Goal: Information Seeking & Learning: Learn about a topic

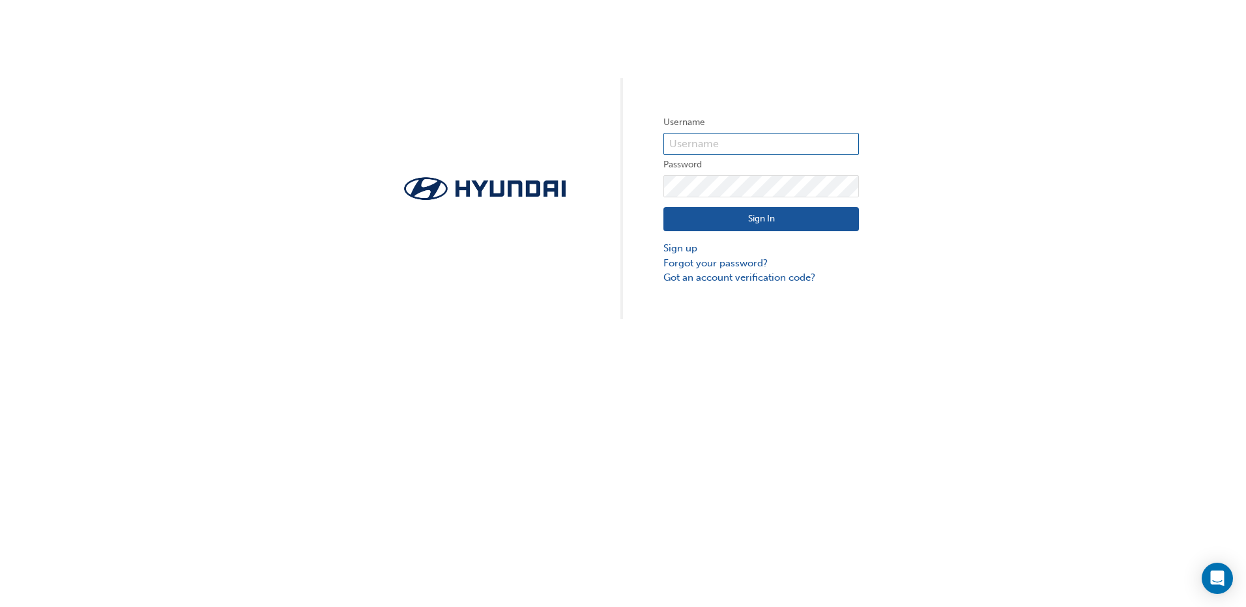
type input "36420"
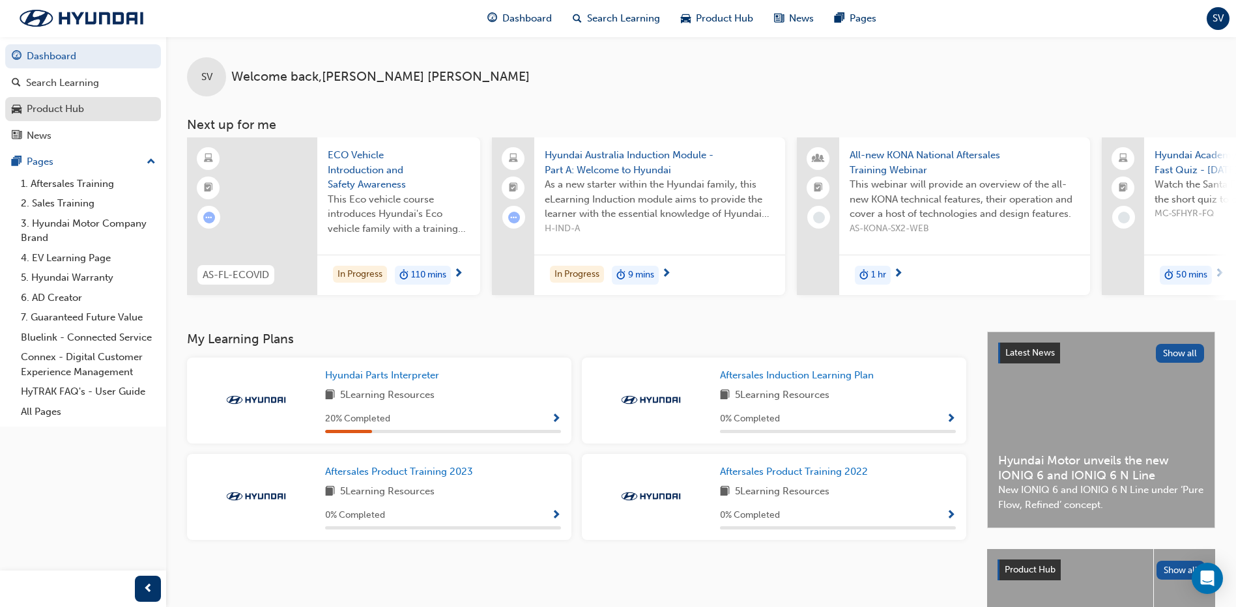
click at [49, 117] on link "Product Hub" at bounding box center [83, 109] width 156 height 24
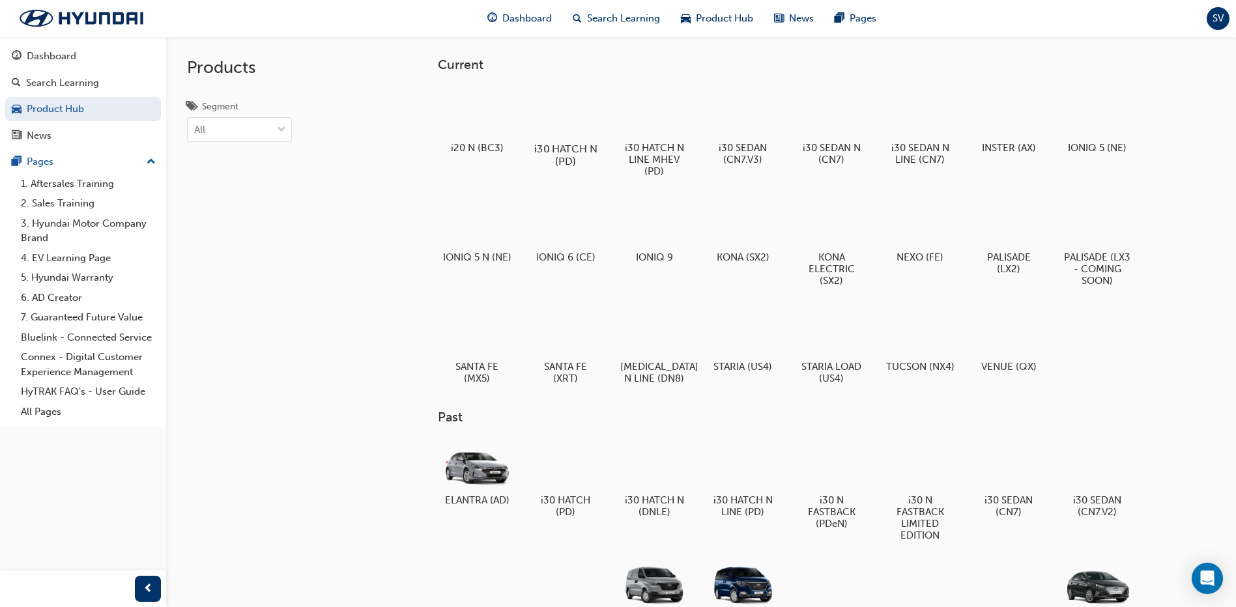
click at [572, 123] on div at bounding box center [566, 110] width 72 height 51
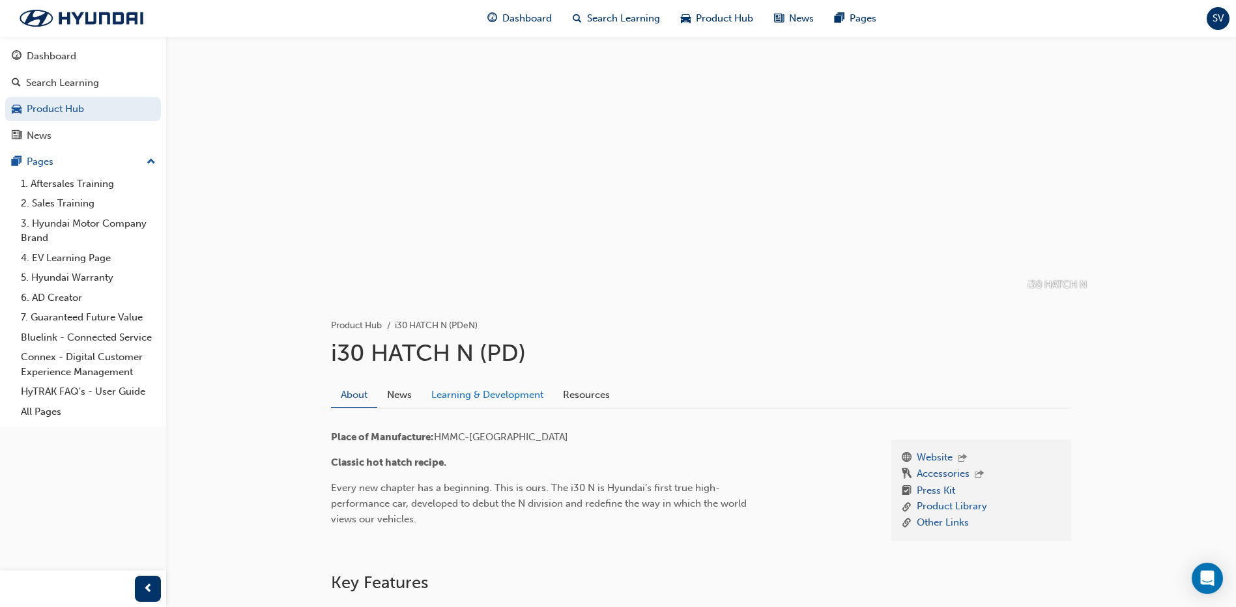
click at [496, 396] on link "Learning & Development" at bounding box center [488, 395] width 132 height 25
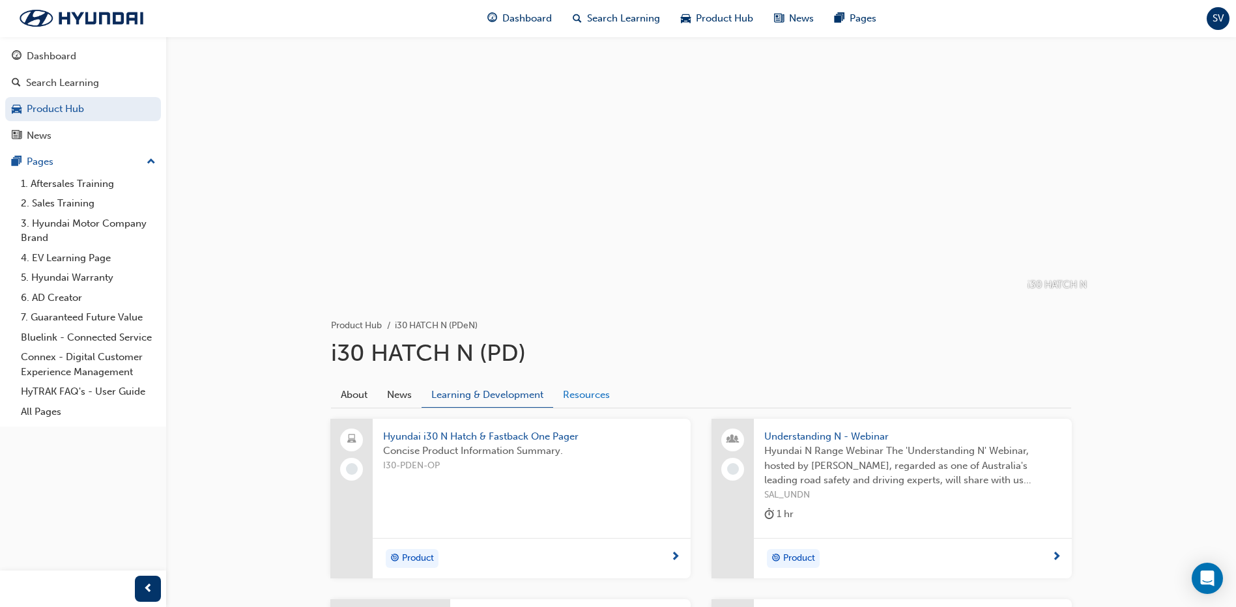
click at [599, 397] on link "Resources" at bounding box center [586, 395] width 66 height 25
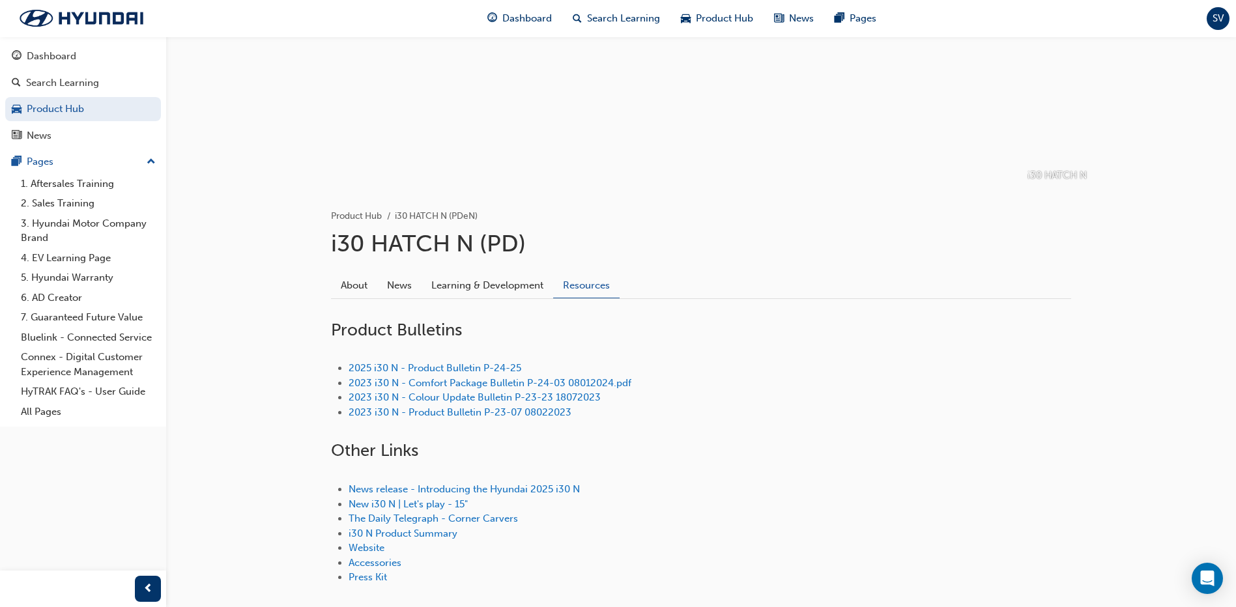
scroll to position [130, 0]
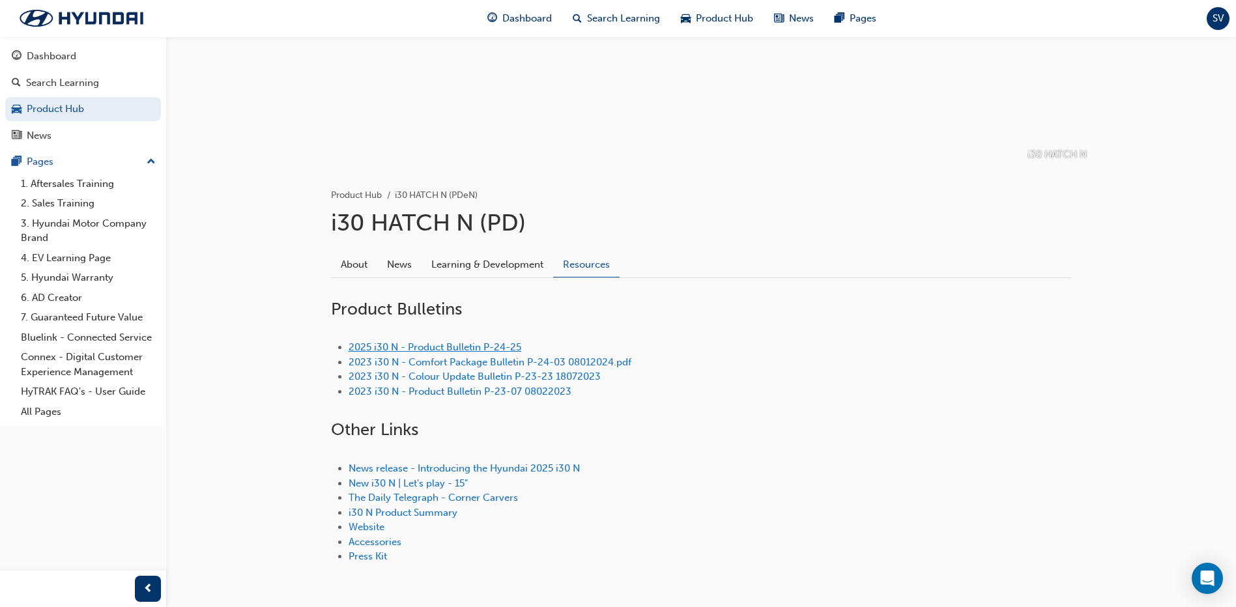
click at [452, 348] on link "2025 i30 N - Product Bulletin P-24-25" at bounding box center [435, 347] width 173 height 12
